Goal: Contribute content

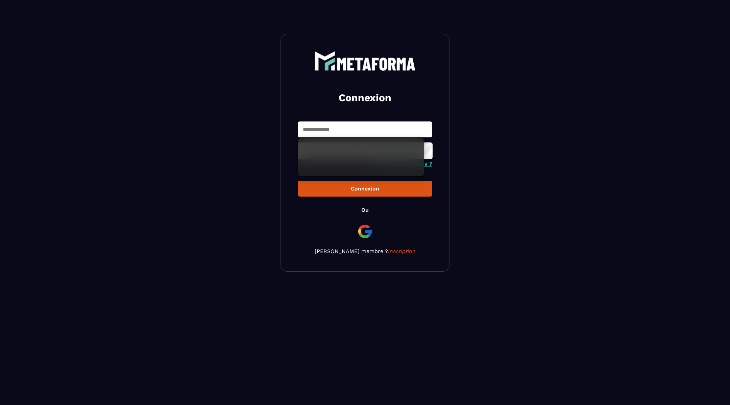
type input "**********"
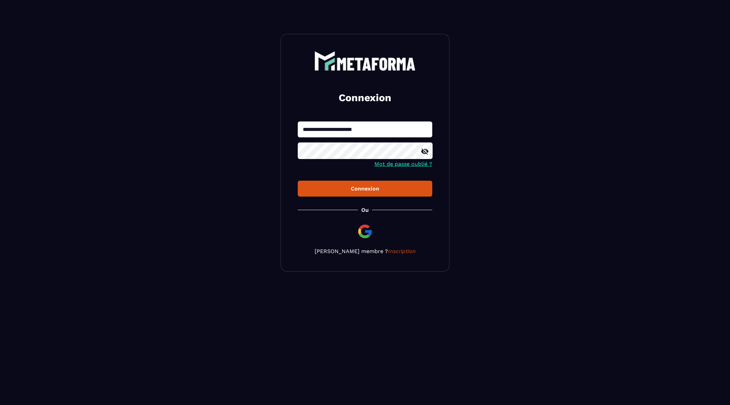
click at [357, 188] on div "Connexion" at bounding box center [365, 188] width 124 height 6
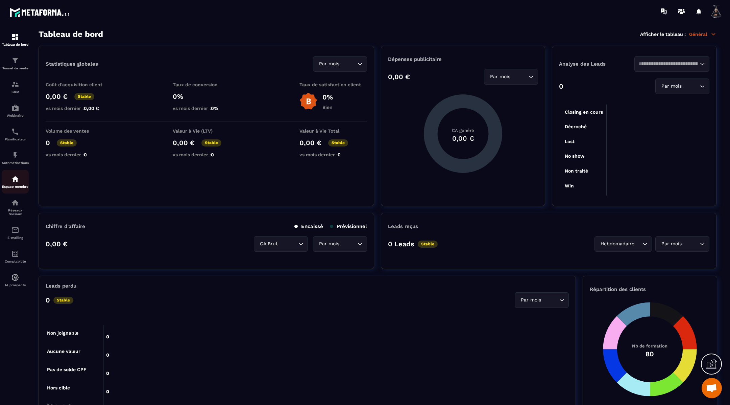
click at [15, 188] on p "Espace membre" at bounding box center [15, 187] width 27 height 4
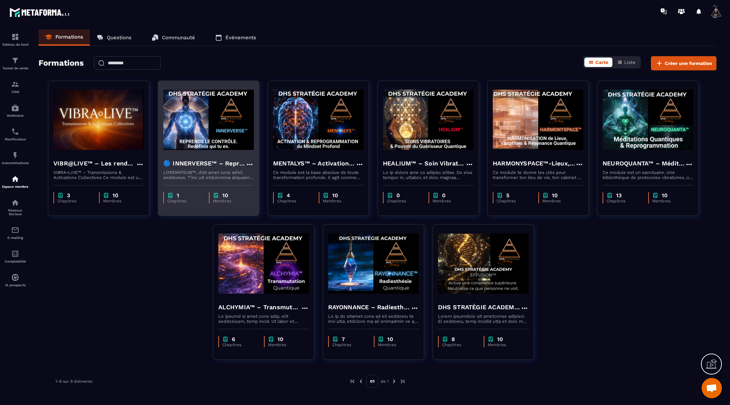
click at [190, 133] on img at bounding box center [208, 120] width 91 height 68
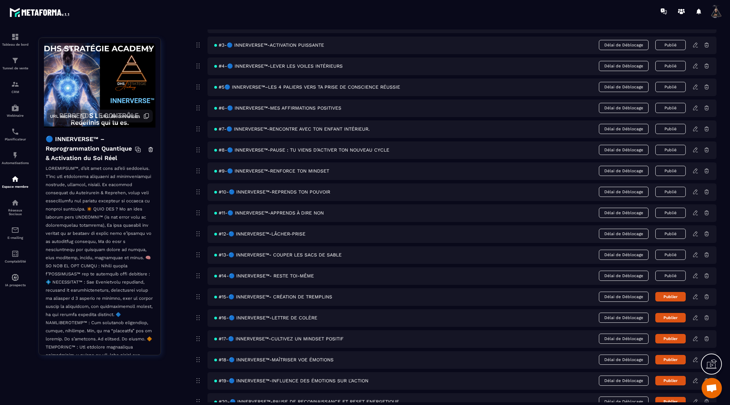
scroll to position [113, 0]
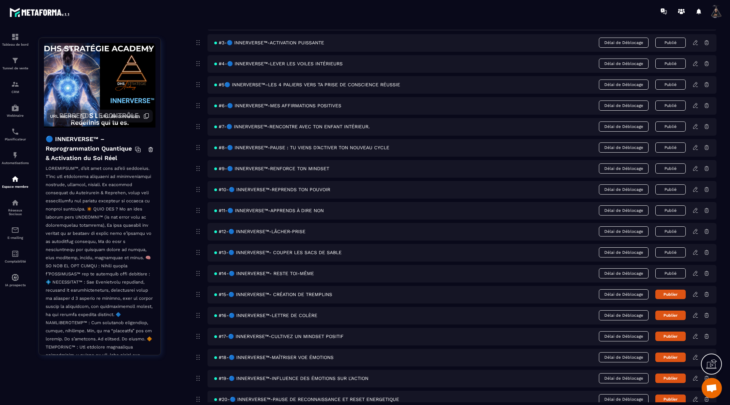
click at [695, 291] on icon at bounding box center [695, 294] width 6 height 6
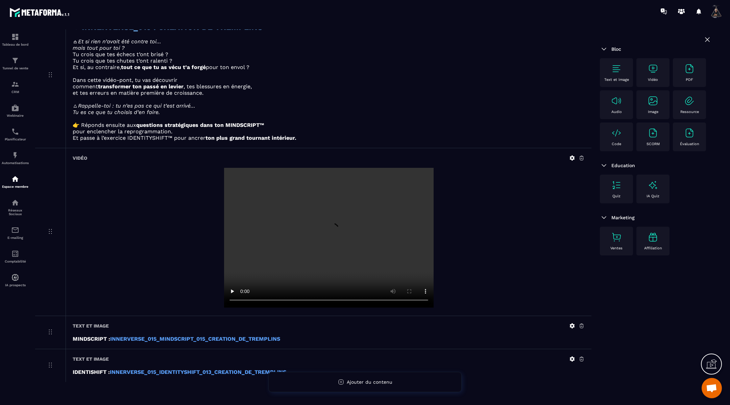
scroll to position [65, 0]
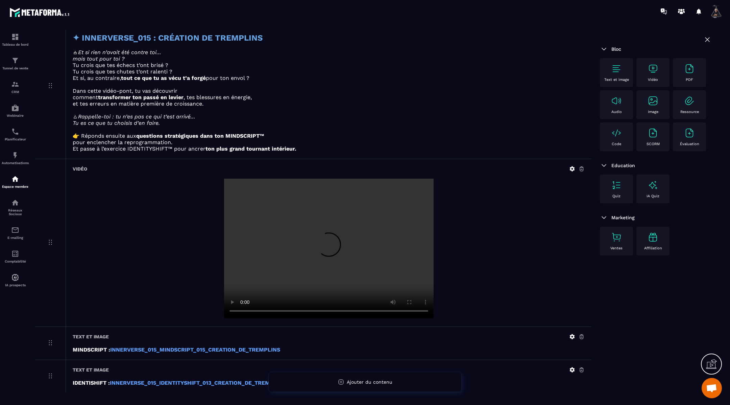
click at [572, 169] on icon at bounding box center [572, 168] width 5 height 5
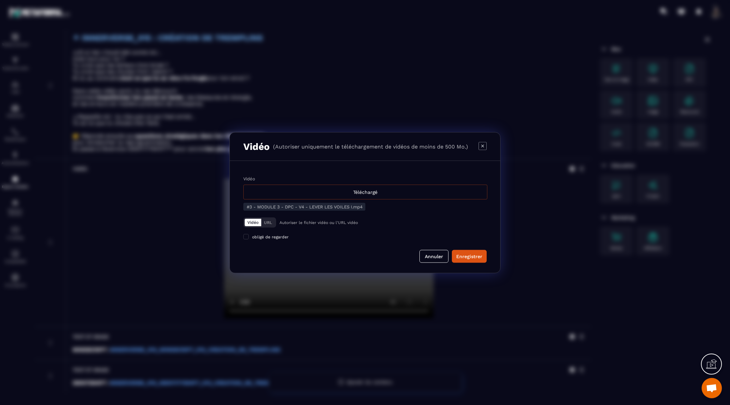
click at [343, 193] on div "Téléchargé" at bounding box center [365, 191] width 244 height 15
click at [0, 0] on input "Vidéo Téléchargé" at bounding box center [0, 0] width 0 height 0
click at [470, 258] on div "Enregistrer" at bounding box center [469, 255] width 26 height 7
